Goal: Task Accomplishment & Management: Use online tool/utility

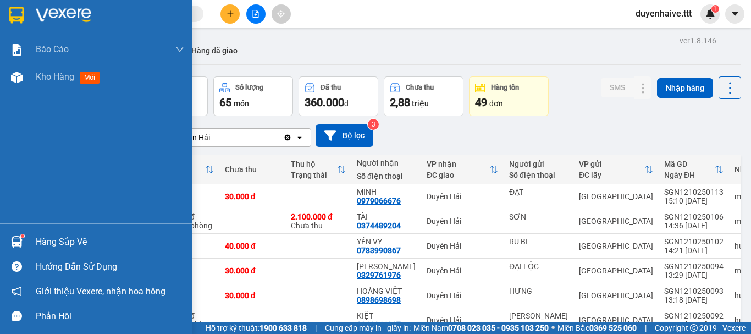
click at [81, 238] on div "Hàng sắp về" at bounding box center [110, 242] width 149 height 17
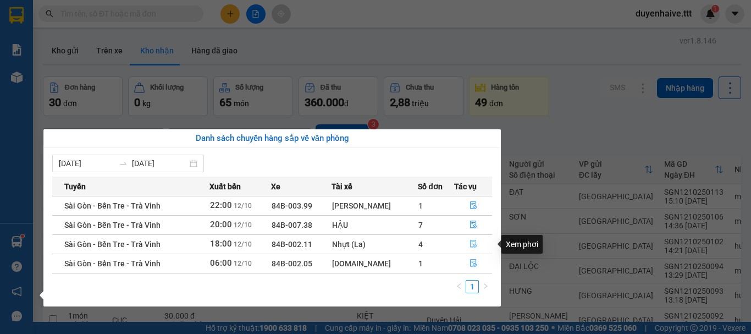
click at [471, 243] on icon "file-done" at bounding box center [474, 244] width 8 height 8
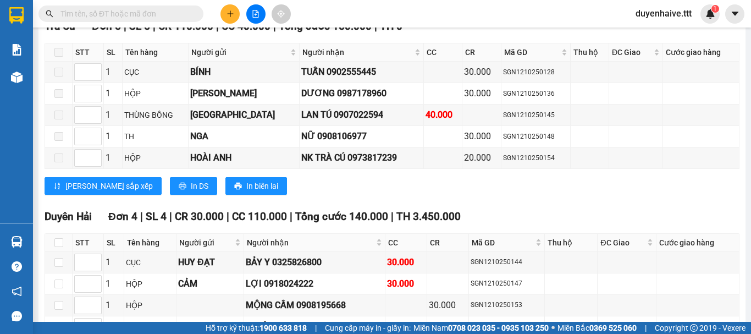
scroll to position [962, 0]
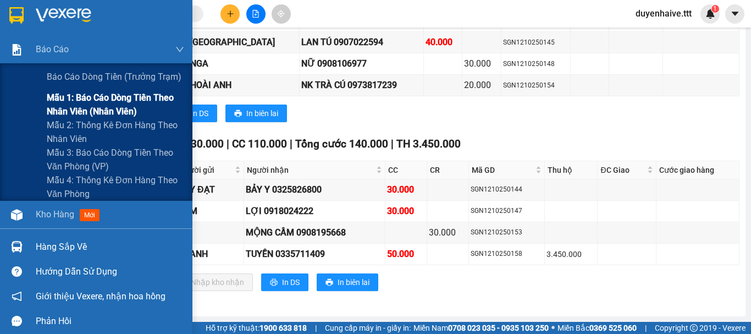
click at [76, 98] on span "Mẫu 1: Báo cáo dòng tiền theo nhân viên (nhân viên)" at bounding box center [116, 105] width 138 height 28
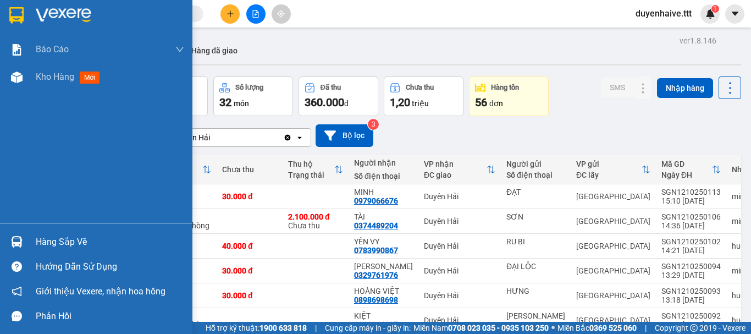
click at [69, 245] on div "Hàng sắp về" at bounding box center [110, 242] width 149 height 17
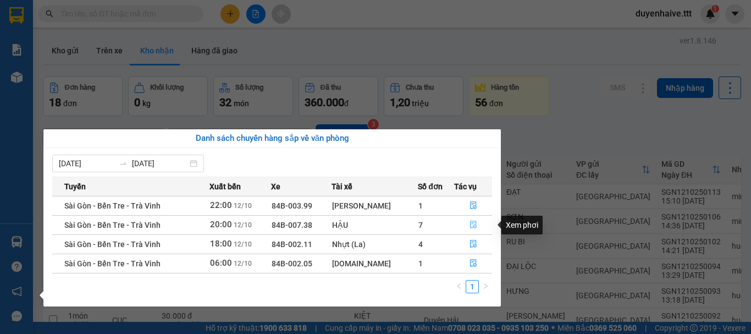
click at [473, 219] on button "button" at bounding box center [473, 225] width 37 height 18
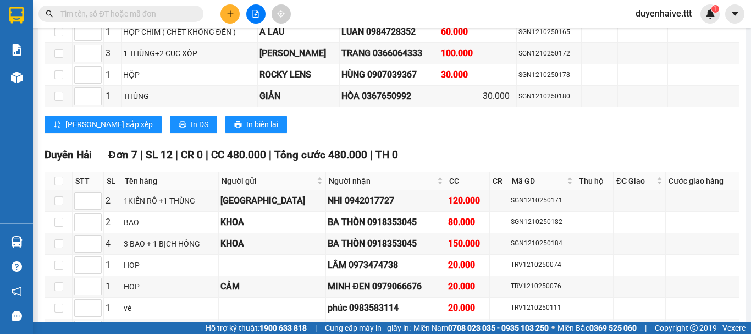
scroll to position [855, 0]
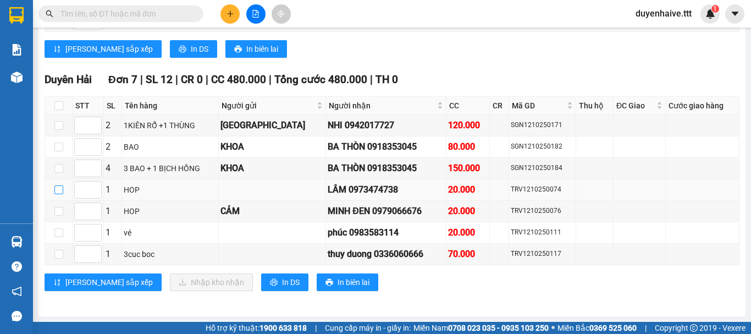
click at [57, 194] on label at bounding box center [58, 190] width 9 height 12
click at [57, 194] on input "checkbox" at bounding box center [58, 189] width 9 height 9
checkbox input "true"
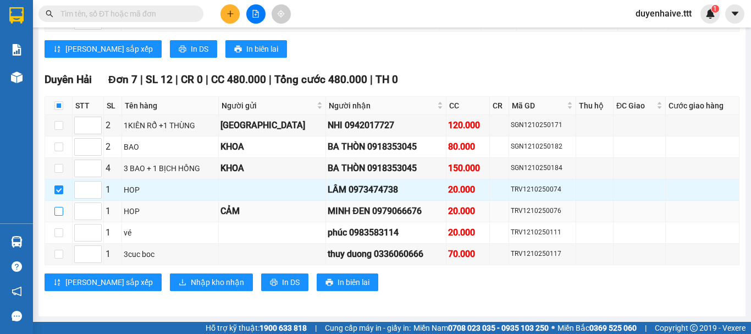
click at [62, 210] on input "checkbox" at bounding box center [58, 211] width 9 height 9
checkbox input "true"
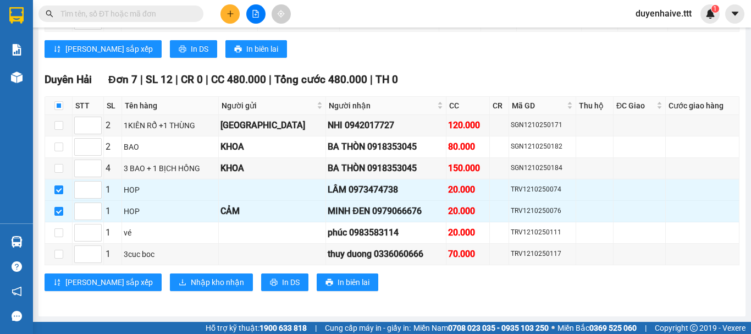
click at [135, 15] on input "text" at bounding box center [126, 14] width 130 height 12
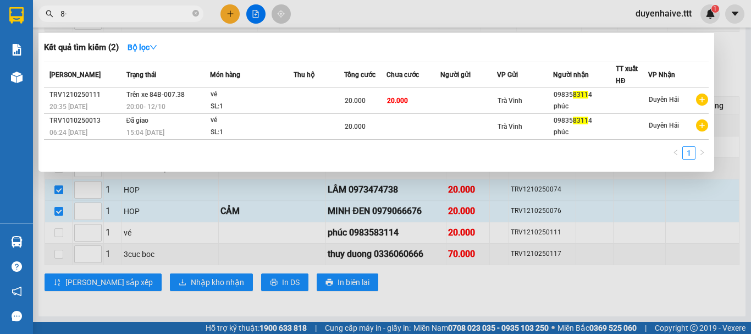
type input "8"
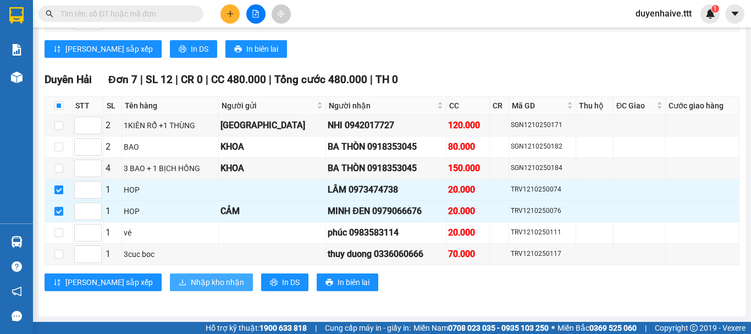
click at [191, 282] on span "Nhập kho nhận" at bounding box center [217, 282] width 53 height 12
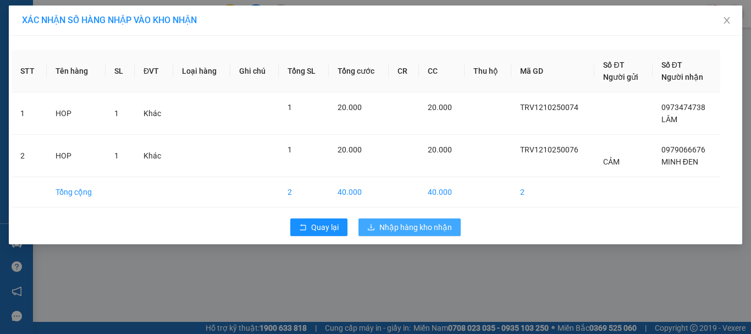
click at [409, 229] on span "Nhập hàng kho nhận" at bounding box center [416, 227] width 73 height 12
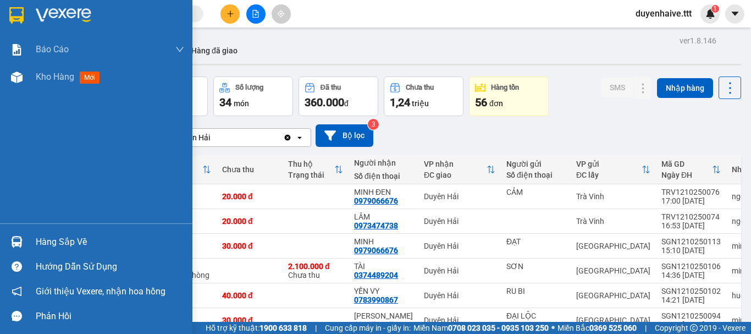
click at [71, 235] on div "Hàng sắp về" at bounding box center [110, 242] width 149 height 17
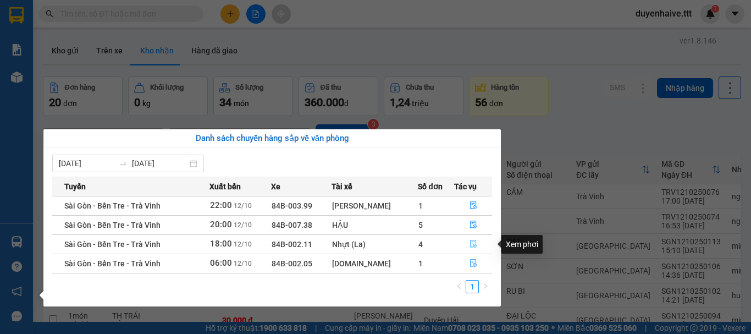
click at [473, 240] on icon "file-done" at bounding box center [473, 244] width 7 height 8
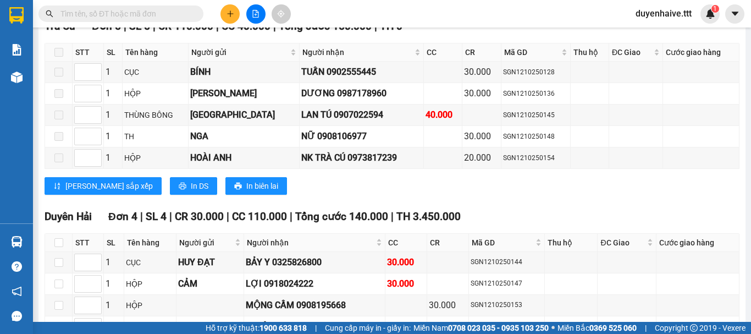
scroll to position [962, 0]
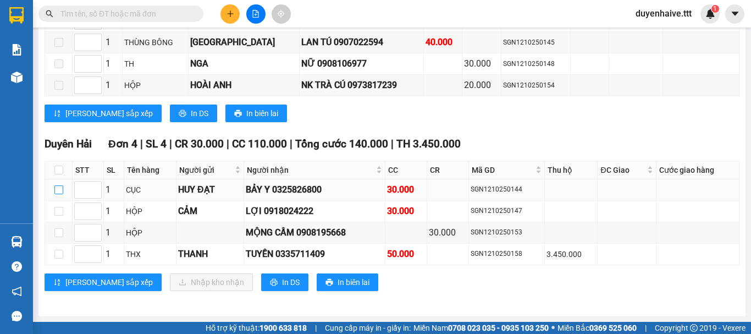
click at [62, 190] on input "checkbox" at bounding box center [58, 189] width 9 height 9
checkbox input "true"
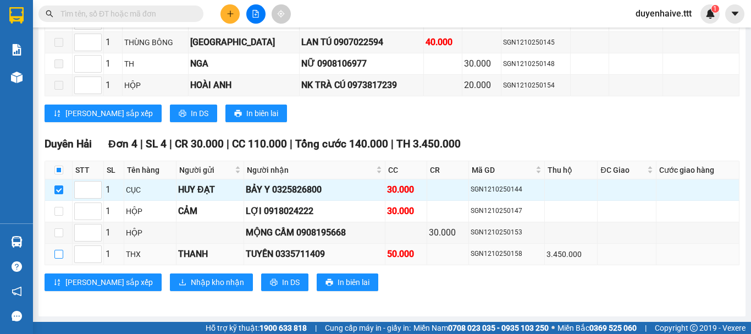
click at [56, 255] on input "checkbox" at bounding box center [58, 254] width 9 height 9
checkbox input "true"
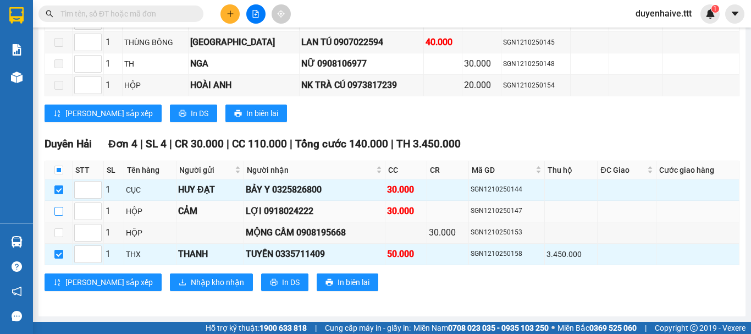
click at [58, 214] on input "checkbox" at bounding box center [58, 211] width 9 height 9
checkbox input "true"
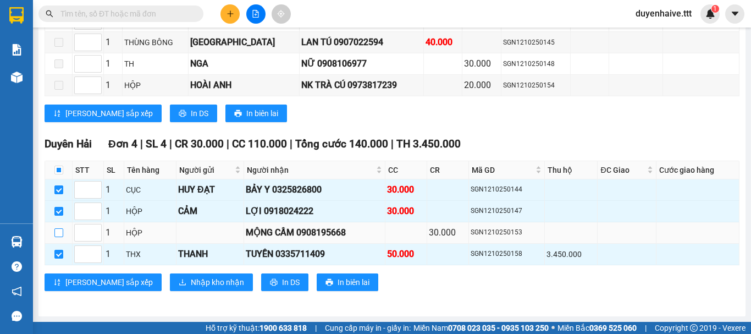
click at [59, 237] on label at bounding box center [58, 233] width 9 height 12
click at [59, 237] on input "checkbox" at bounding box center [58, 232] width 9 height 9
checkbox input "true"
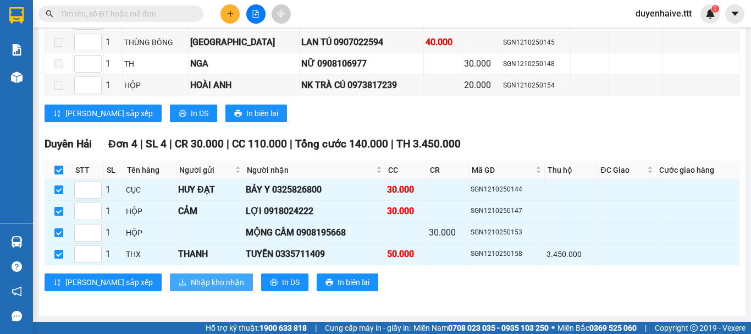
click at [170, 274] on button "Nhập kho nhận" at bounding box center [211, 282] width 83 height 18
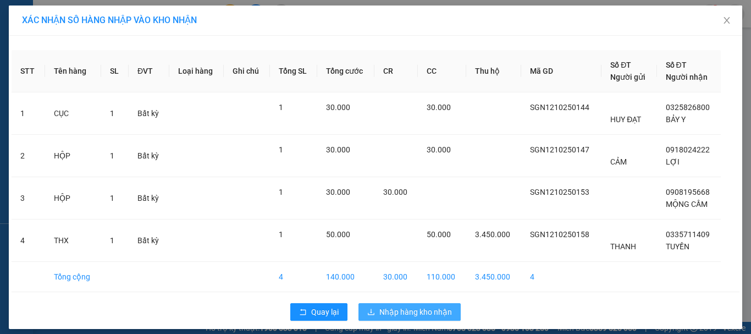
click at [414, 315] on span "Nhập hàng kho nhận" at bounding box center [416, 312] width 73 height 12
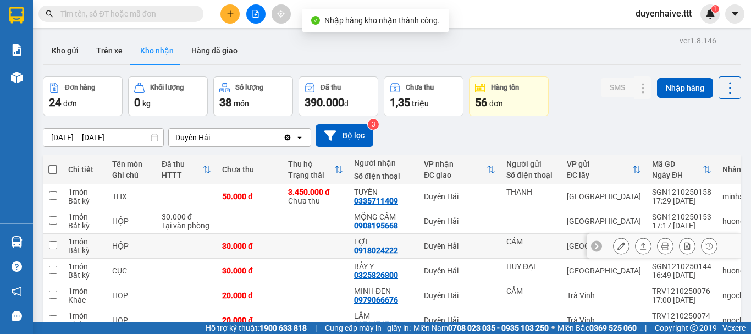
click at [69, 247] on div "Bất kỳ" at bounding box center [84, 250] width 33 height 9
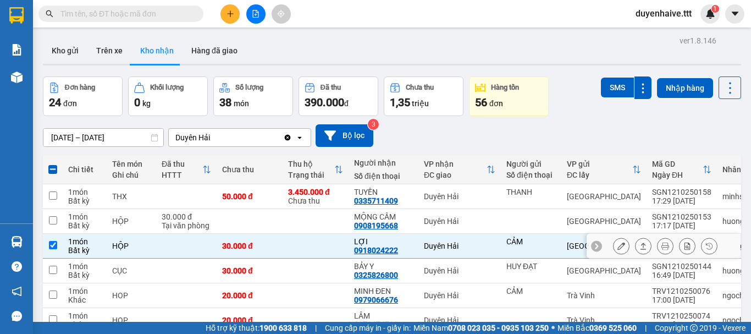
drag, startPoint x: 54, startPoint y: 245, endPoint x: 20, endPoint y: 242, distance: 34.8
click at [51, 245] on input "checkbox" at bounding box center [53, 245] width 8 height 8
checkbox input "false"
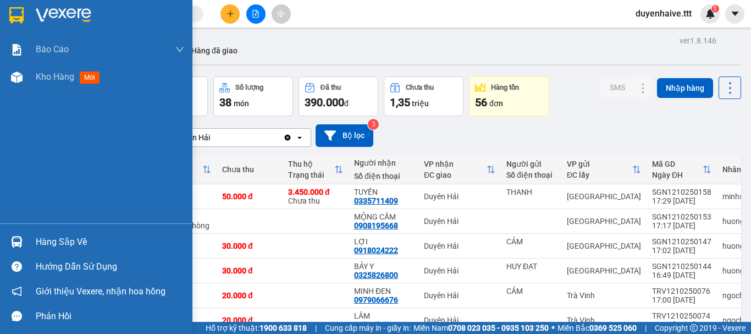
click at [61, 245] on div "Hàng sắp về" at bounding box center [110, 242] width 149 height 17
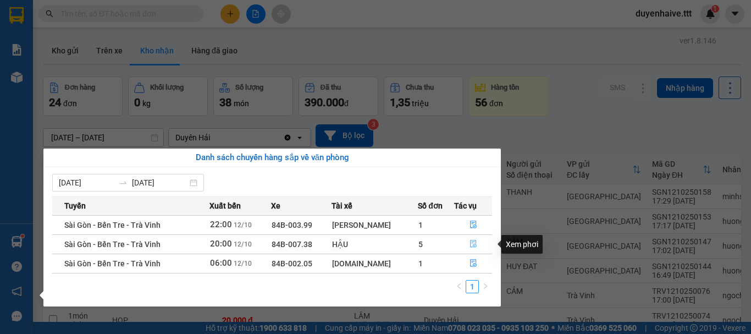
click at [473, 240] on icon "file-done" at bounding box center [474, 244] width 8 height 8
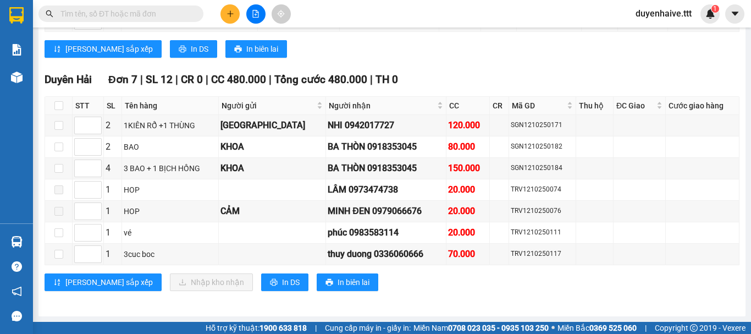
scroll to position [855, 0]
click at [58, 129] on input "checkbox" at bounding box center [58, 125] width 9 height 9
checkbox input "true"
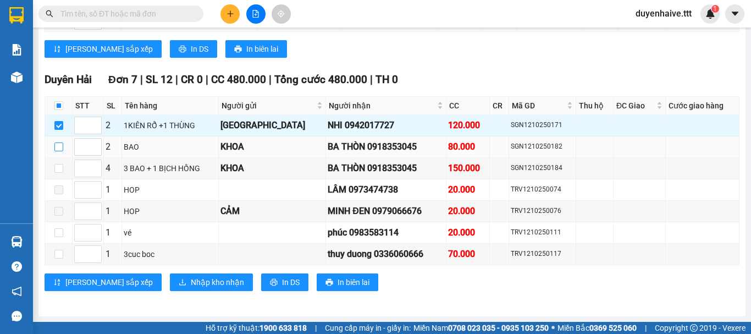
click at [61, 147] on input "checkbox" at bounding box center [58, 146] width 9 height 9
checkbox input "true"
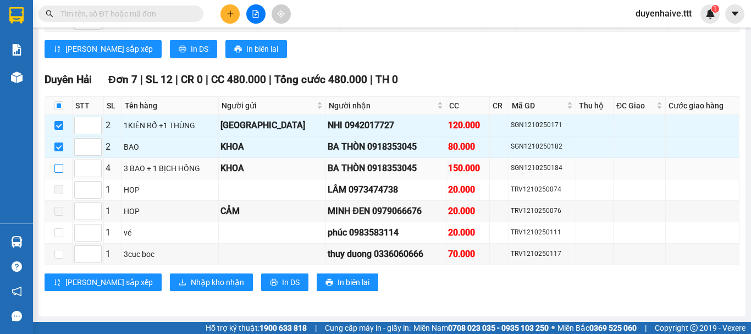
click at [58, 164] on input "checkbox" at bounding box center [58, 168] width 9 height 9
checkbox input "true"
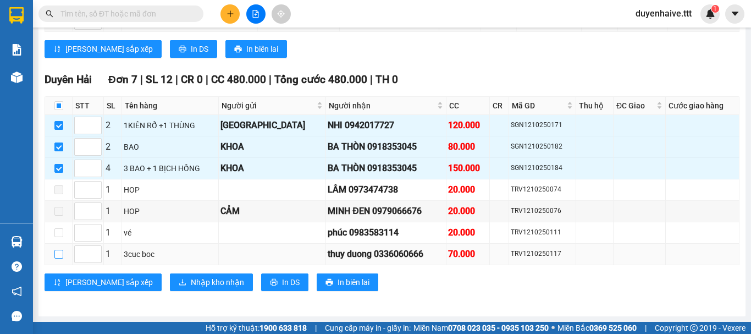
click at [61, 256] on input "checkbox" at bounding box center [58, 254] width 9 height 9
checkbox input "true"
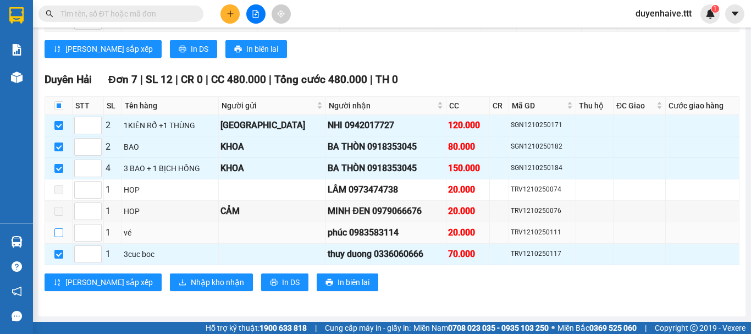
click at [60, 234] on input "checkbox" at bounding box center [58, 232] width 9 height 9
checkbox input "true"
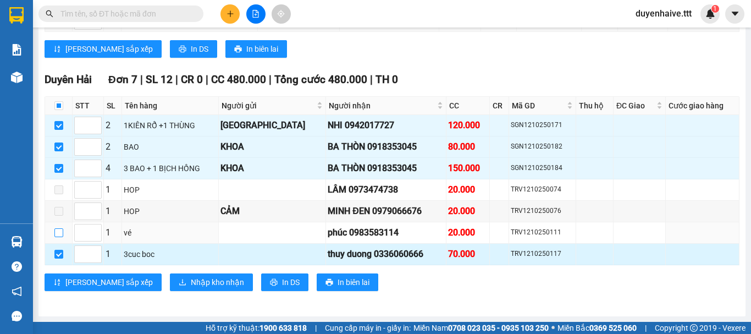
checkbox input "true"
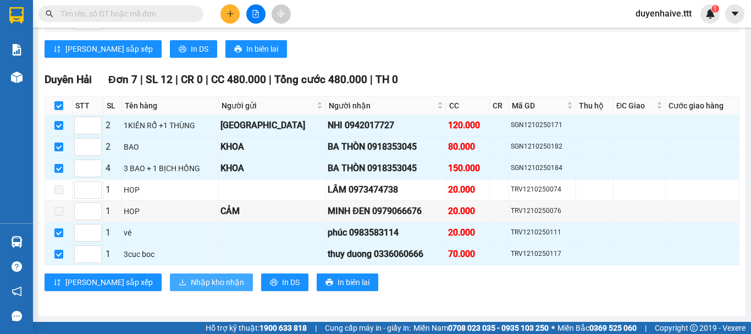
click at [191, 281] on span "Nhập kho nhận" at bounding box center [217, 282] width 53 height 12
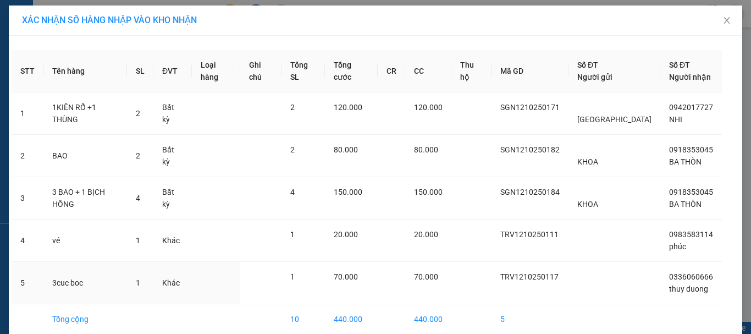
scroll to position [51, 0]
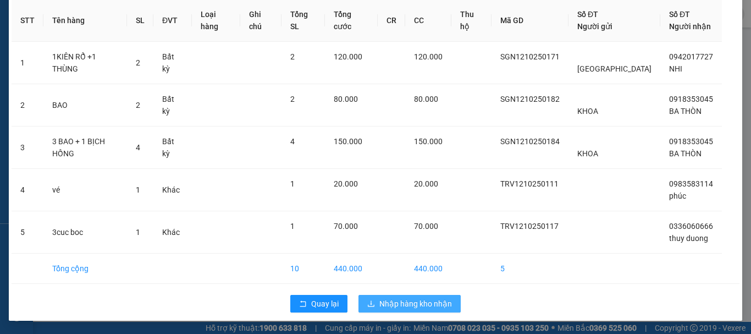
click at [404, 304] on span "Nhập hàng kho nhận" at bounding box center [416, 304] width 73 height 12
